Goal: Task Accomplishment & Management: Manage account settings

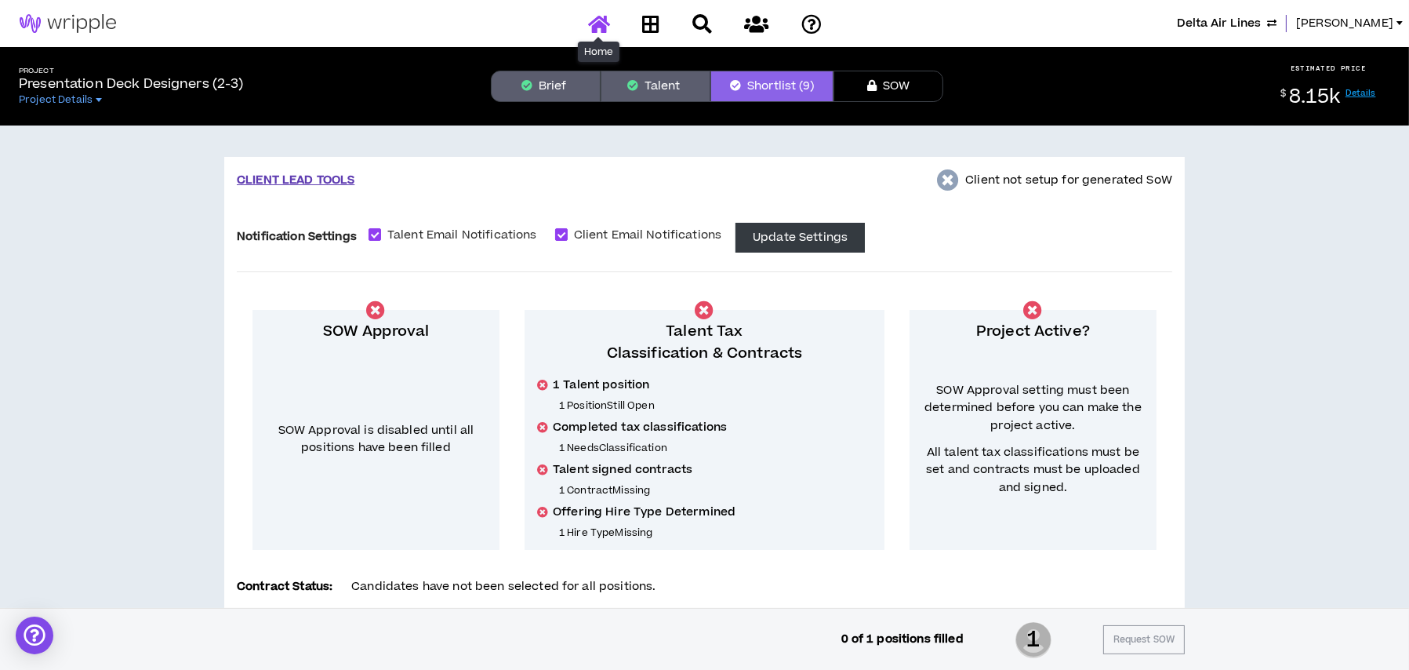
click at [590, 31] on icon at bounding box center [599, 24] width 22 height 20
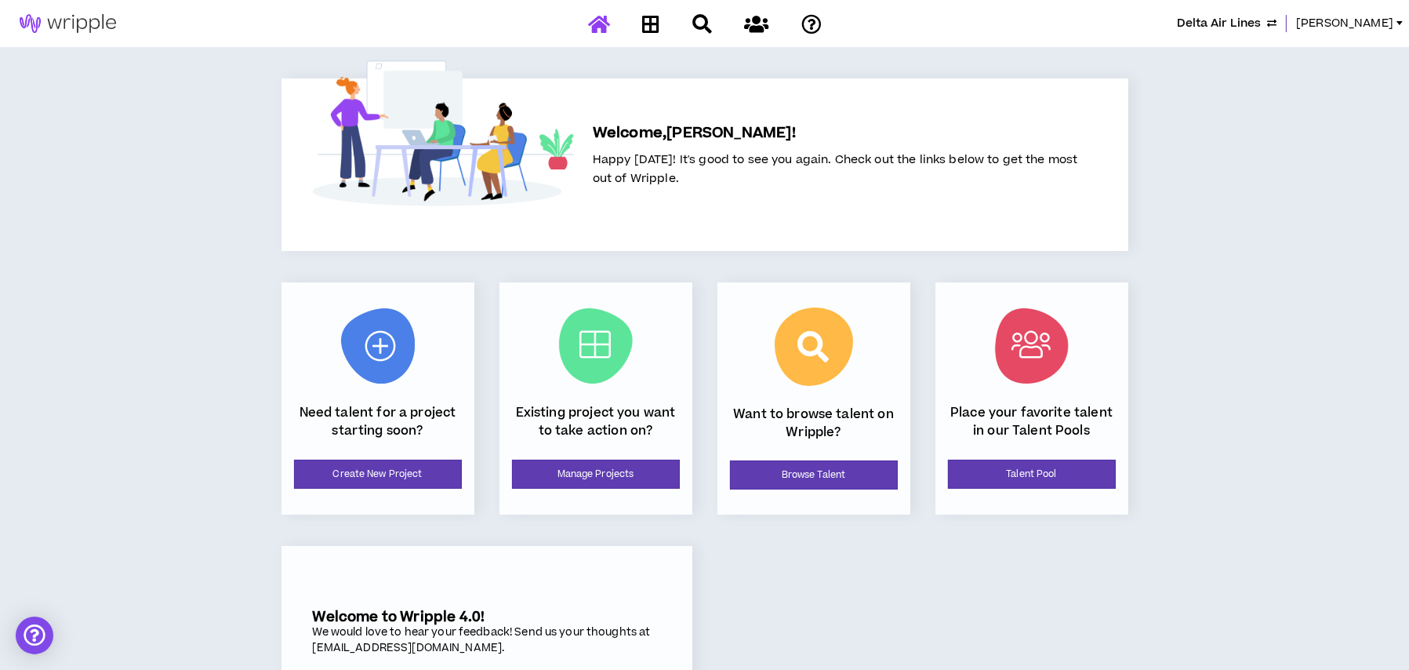
click at [1237, 23] on span "Delta Air Lines" at bounding box center [1219, 23] width 84 height 17
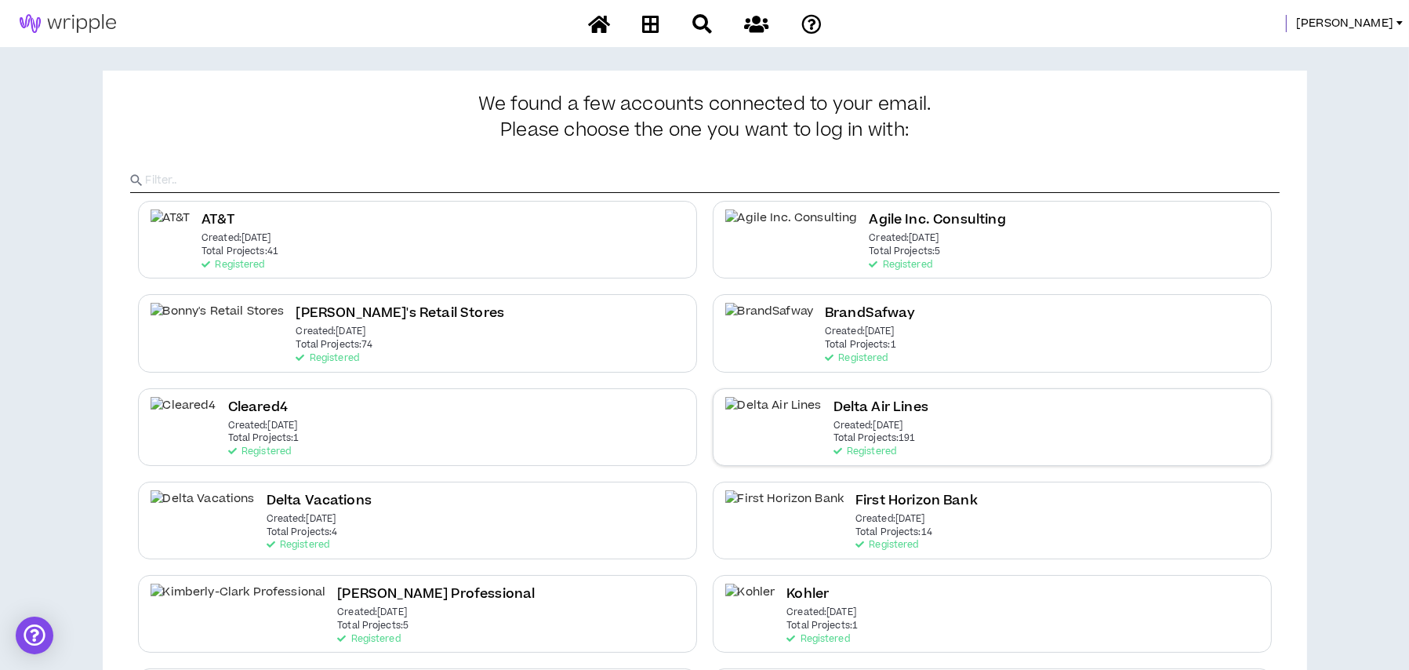
click at [874, 426] on div "Delta Air Lines Created: [DATE] Total Projects: 191 Registered" at bounding box center [992, 427] width 559 height 78
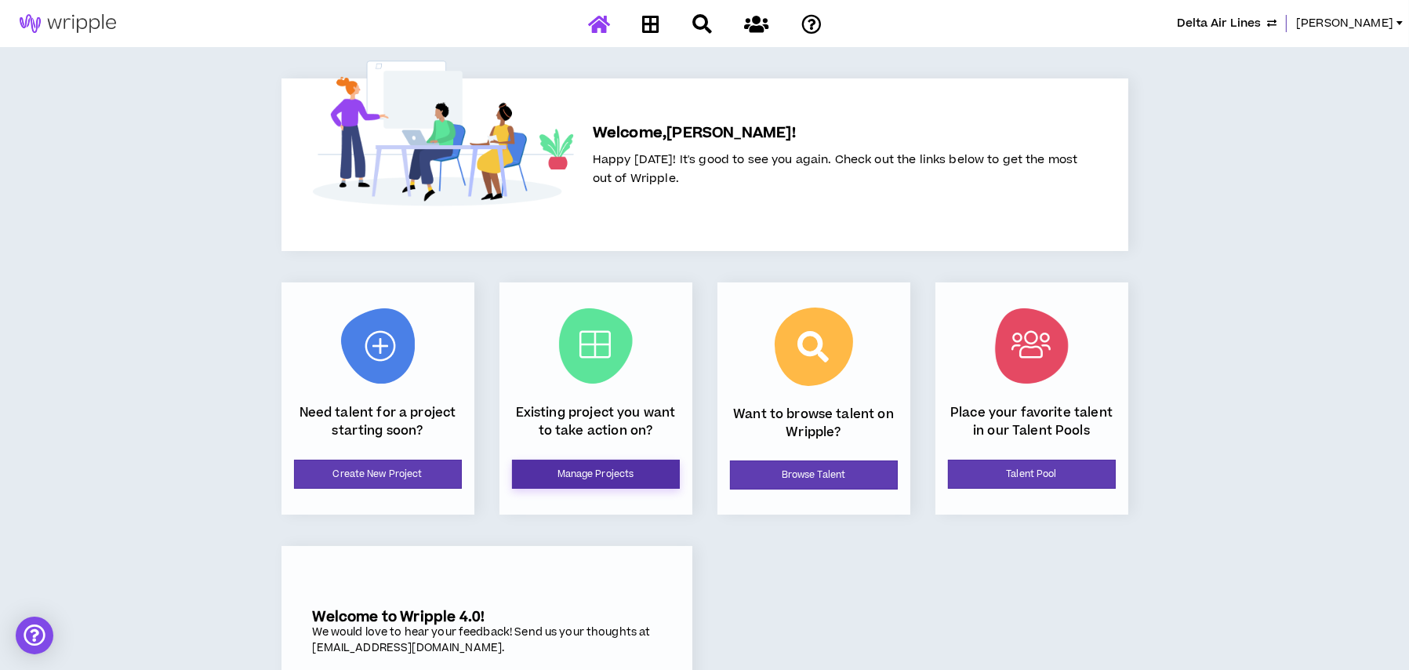
click at [554, 469] on link "Manage Projects" at bounding box center [596, 474] width 168 height 29
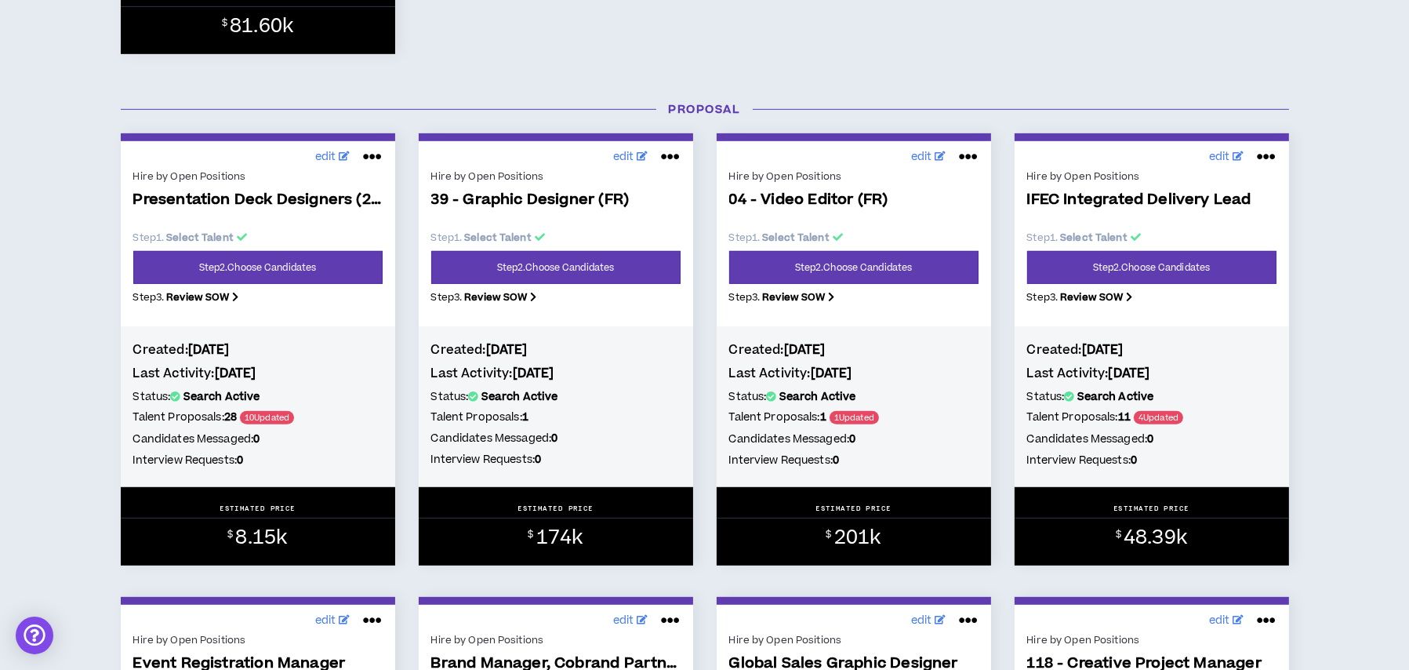
scroll to position [1333, 0]
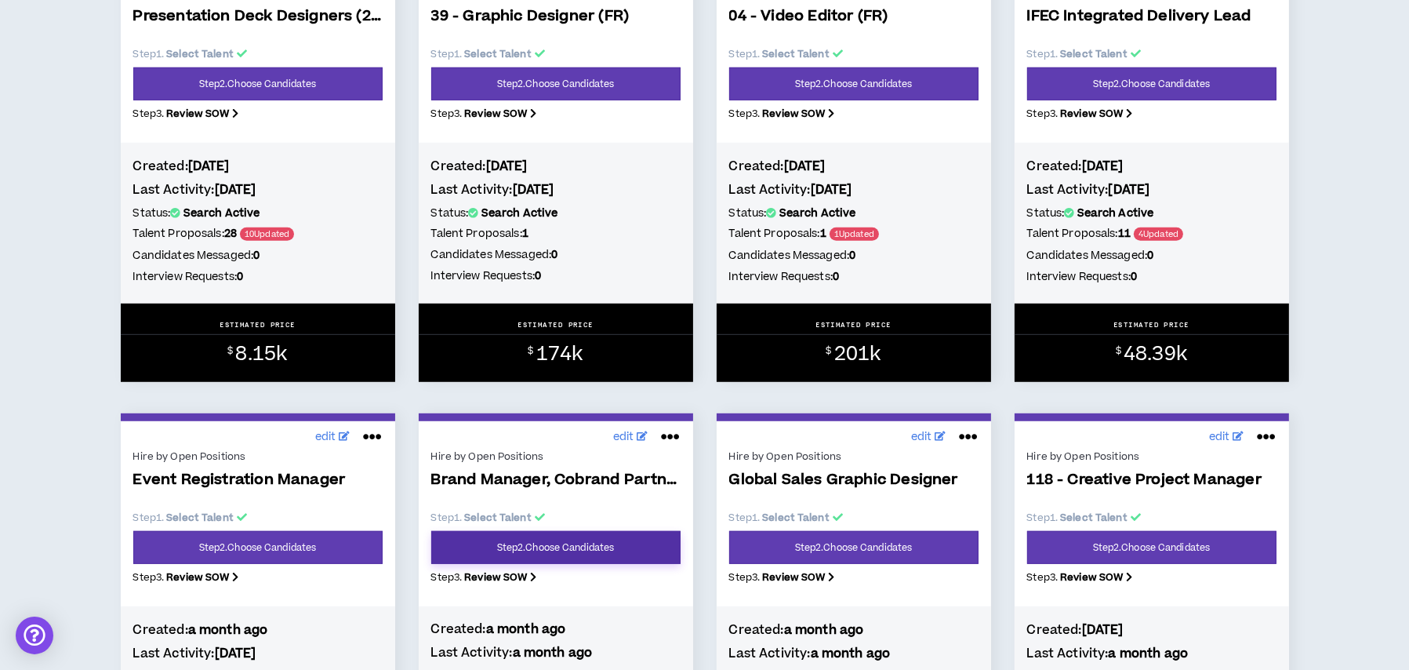
click at [597, 546] on link "Step 2 . Choose Candidates" at bounding box center [555, 547] width 249 height 33
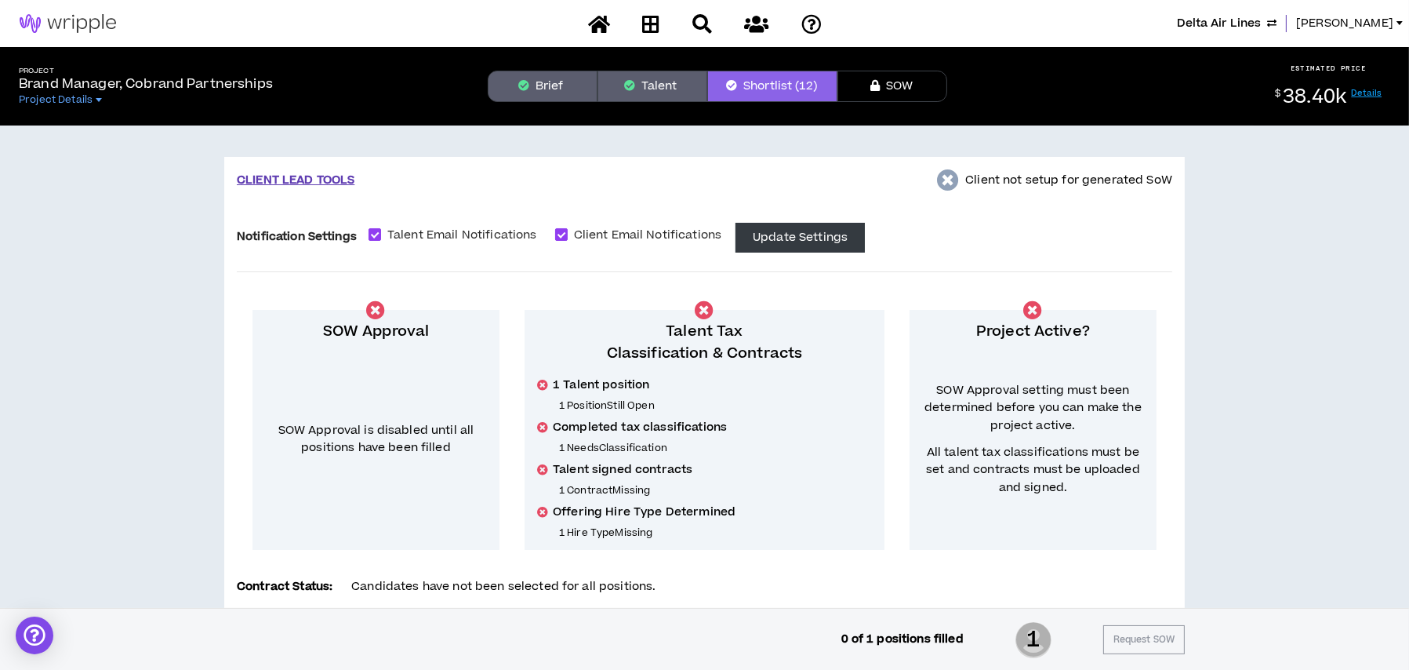
click at [677, 85] on button "Talent" at bounding box center [653, 86] width 110 height 31
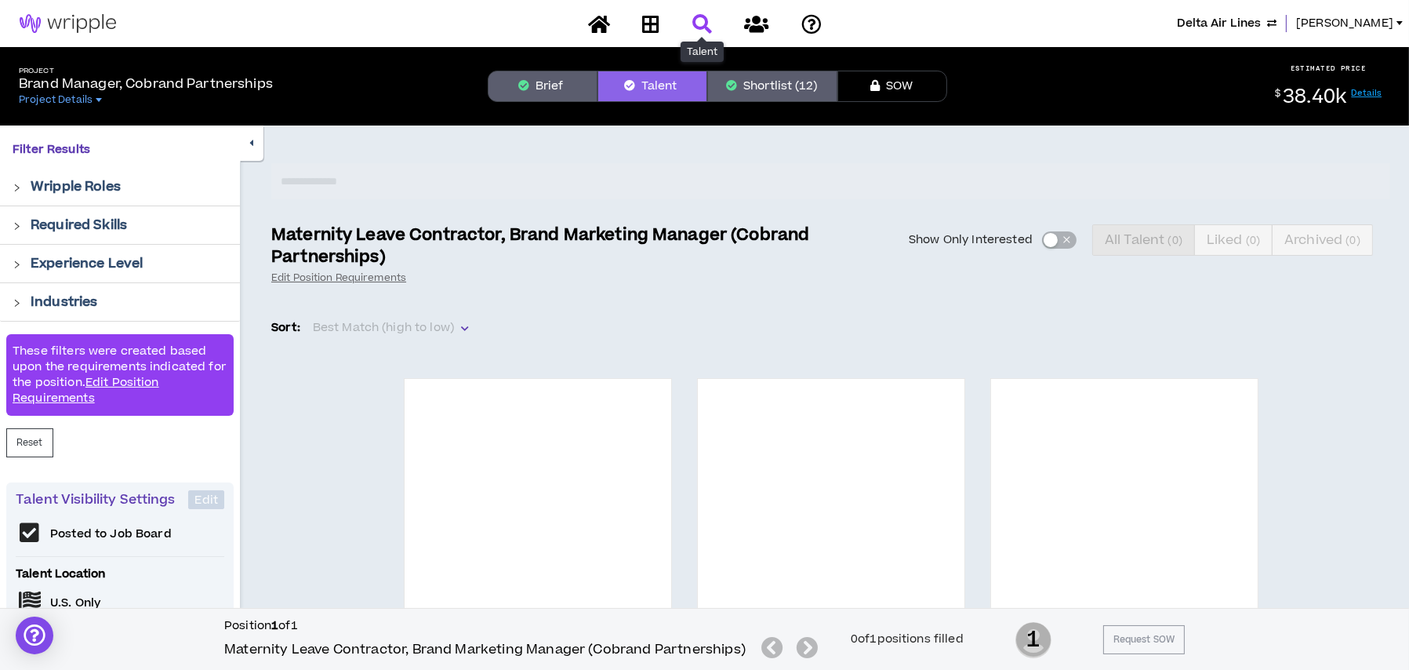
click at [706, 23] on icon at bounding box center [702, 24] width 20 height 20
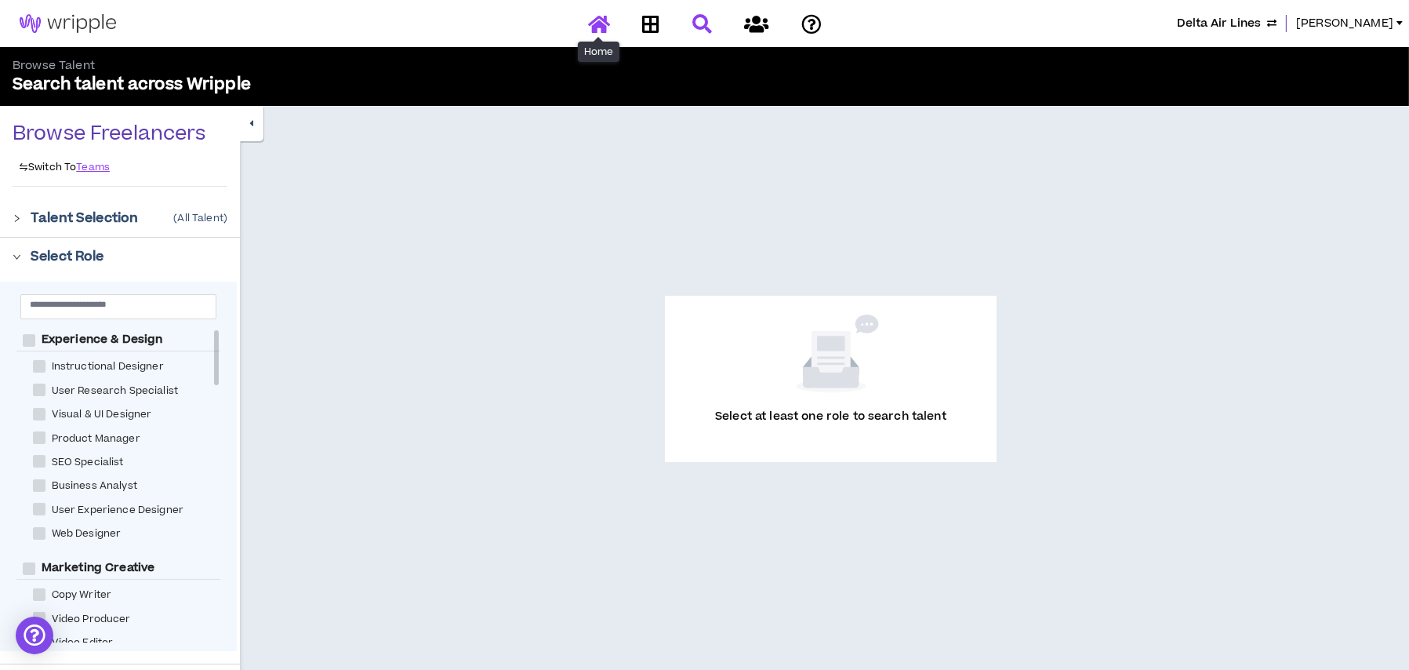
click at [598, 24] on icon at bounding box center [599, 24] width 22 height 20
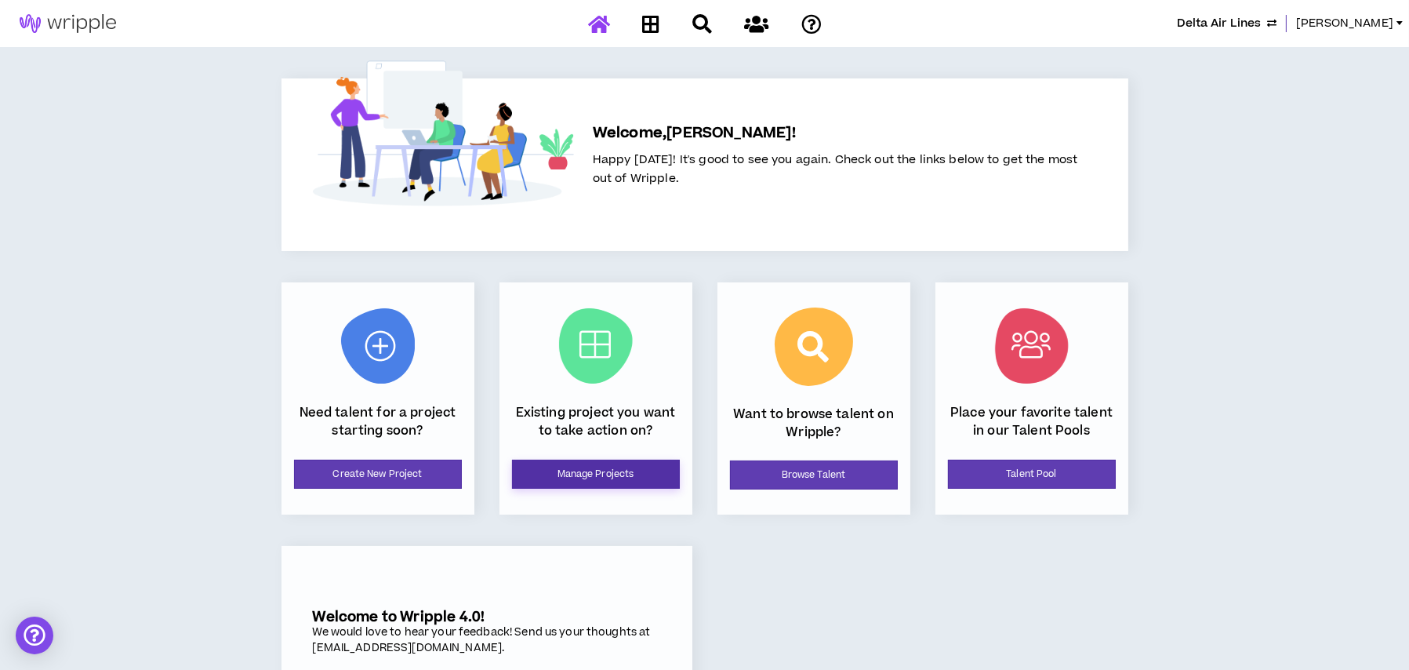
click at [627, 471] on link "Manage Projects" at bounding box center [596, 474] width 168 height 29
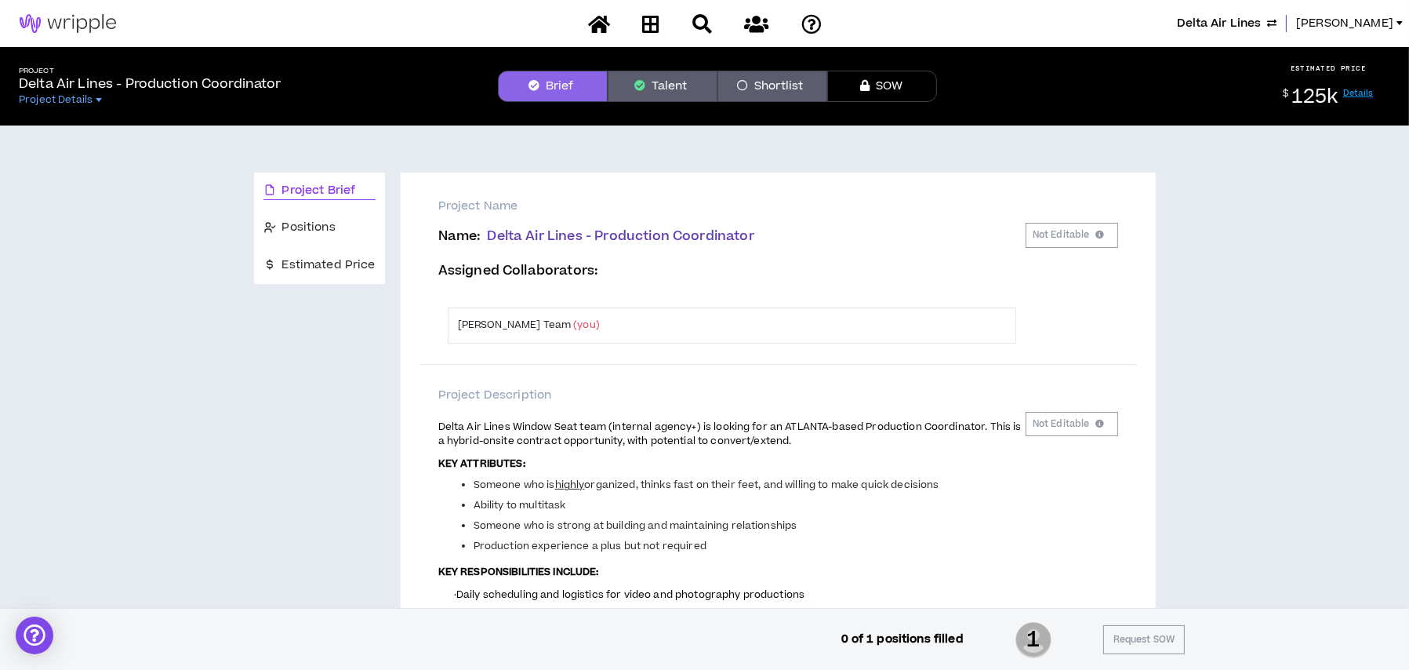
click at [888, 455] on p "KEY ATTRIBUTES:" at bounding box center [731, 463] width 587 height 16
click at [593, 22] on icon at bounding box center [599, 24] width 22 height 20
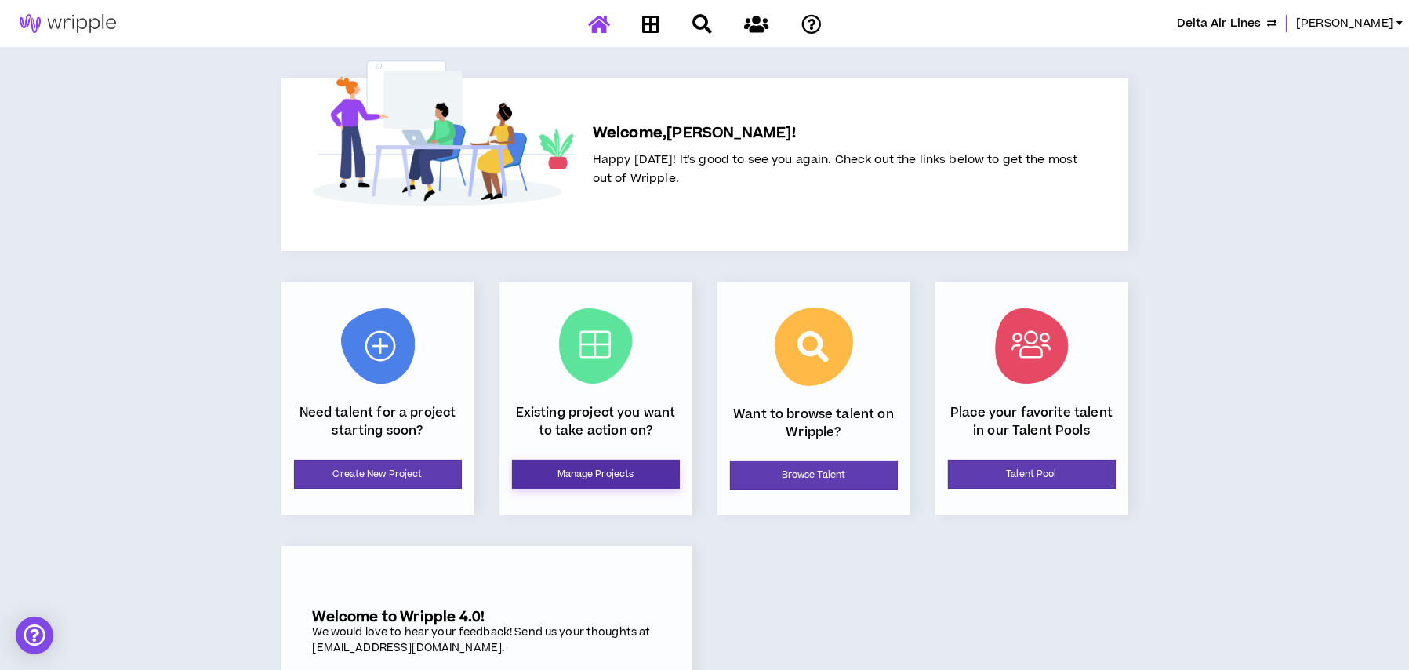
click at [581, 471] on link "Manage Projects" at bounding box center [596, 474] width 168 height 29
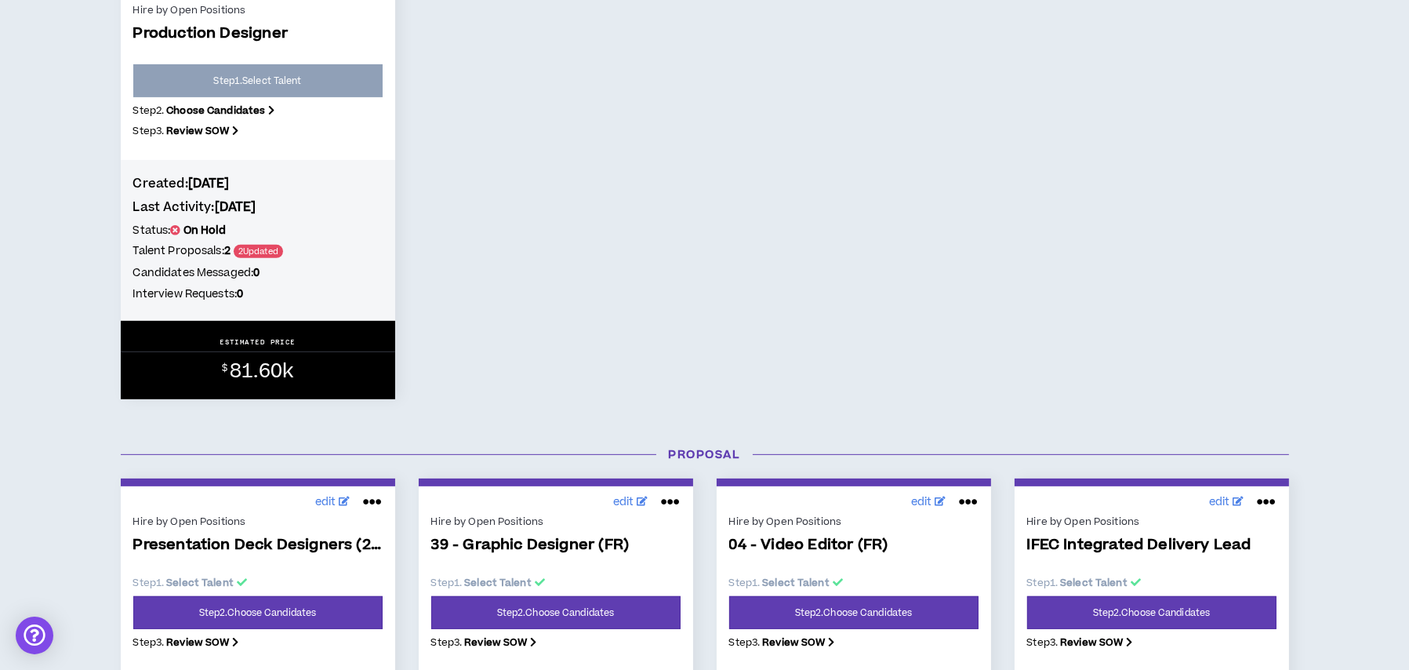
scroll to position [863, 0]
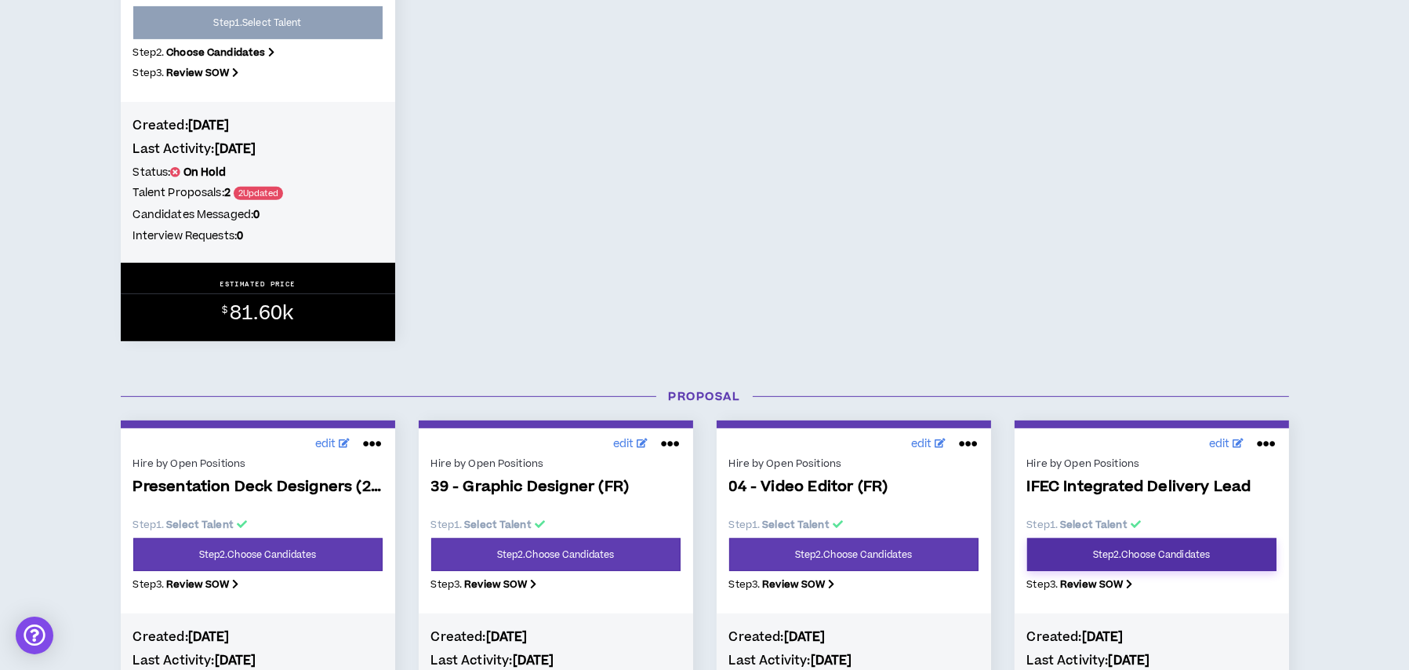
click at [1098, 565] on link "Step 2 . Choose Candidates" at bounding box center [1151, 554] width 249 height 33
